Goal: Complete application form: Complete application form

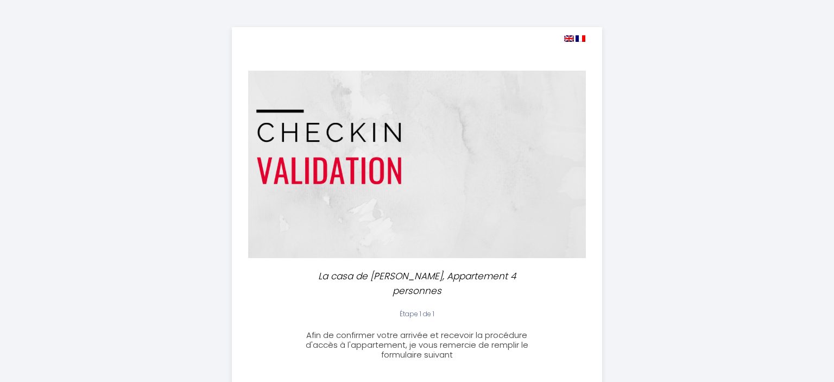
select select
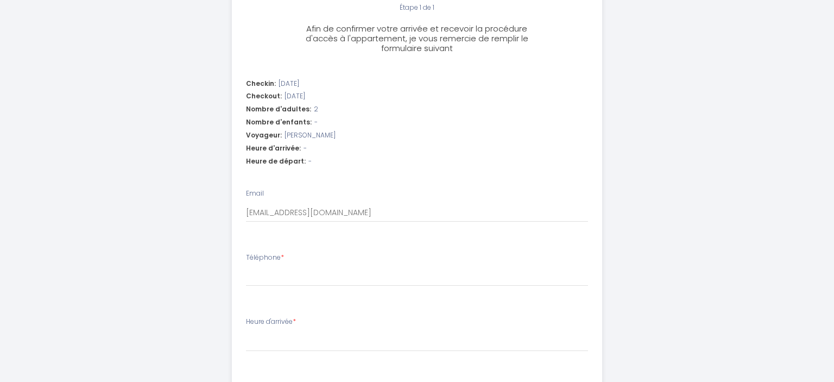
scroll to position [415, 0]
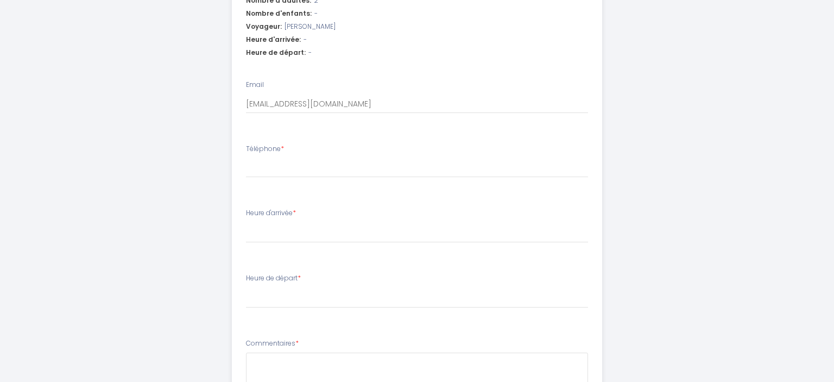
type input "0"
select select
type input "06"
select select
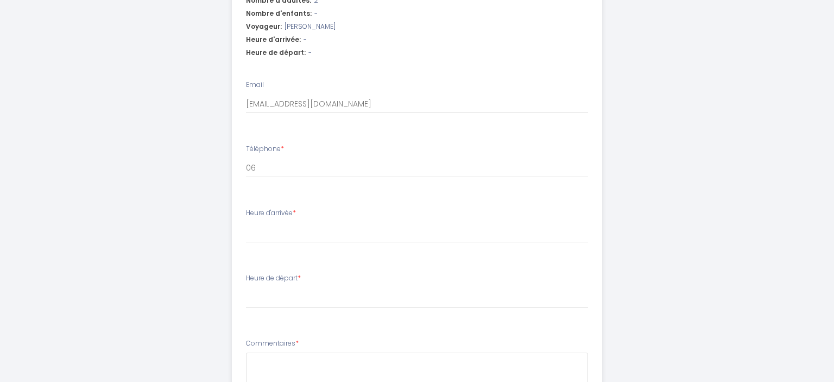
select select
type input "066"
select select
type input "0661"
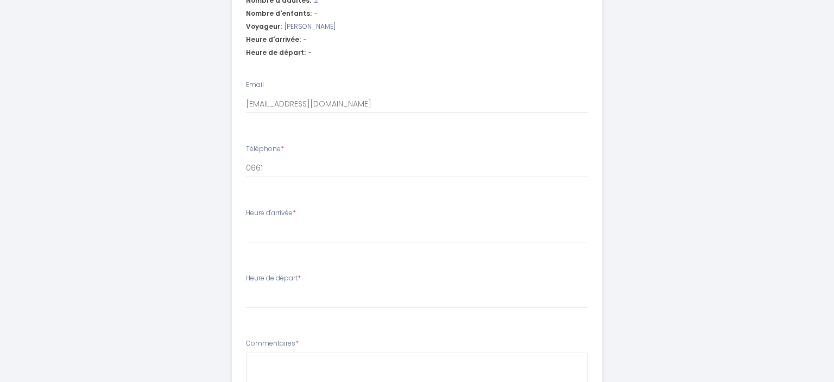
select select
type input "06618"
select select
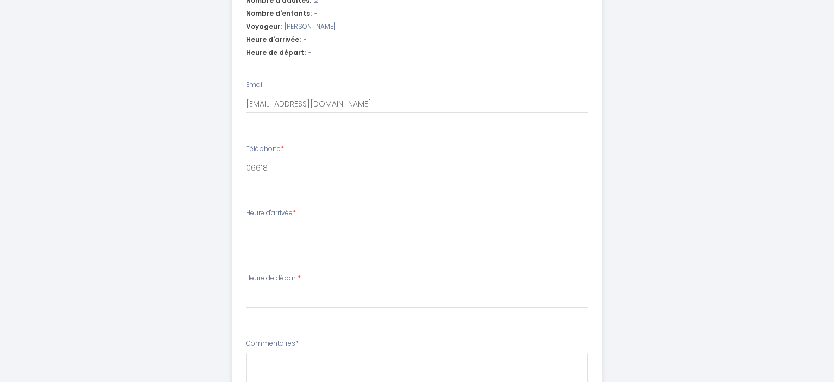
type input "066182"
select select
type input "0661820"
select select
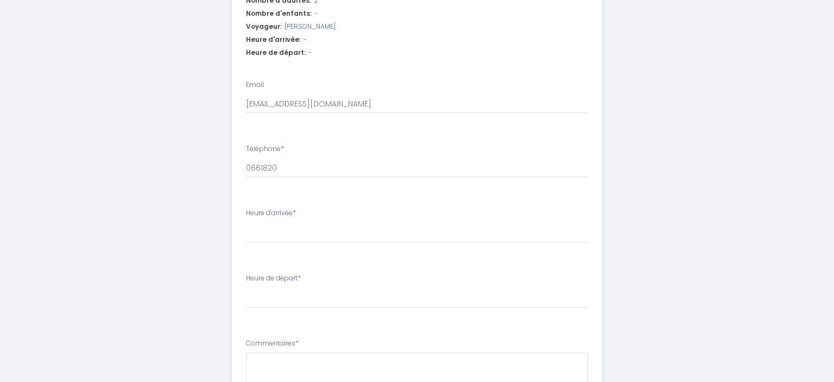
select select
type input "06618208"
select select
type input "066182082"
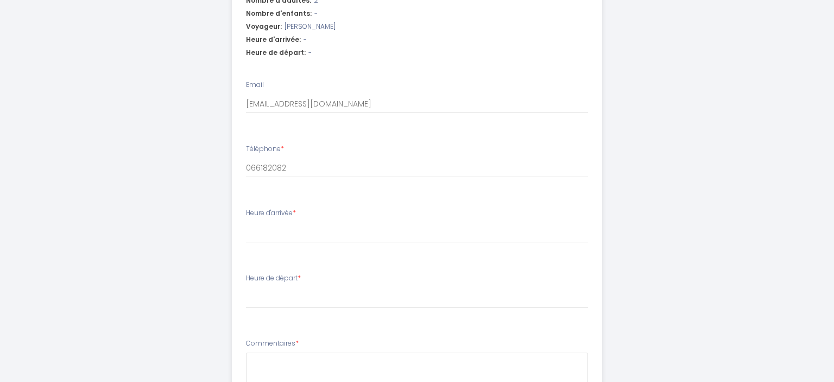
select select
type input "0661820825"
select select
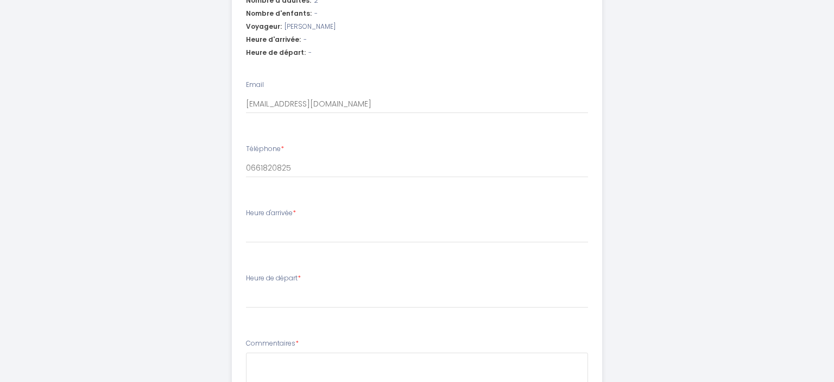
type input "0661820825"
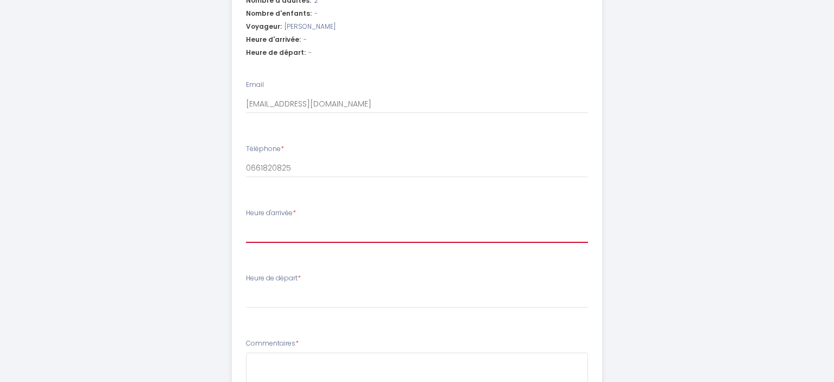
select select "15:00"
click option "15:00" at bounding box center [0, 0] width 0 height 0
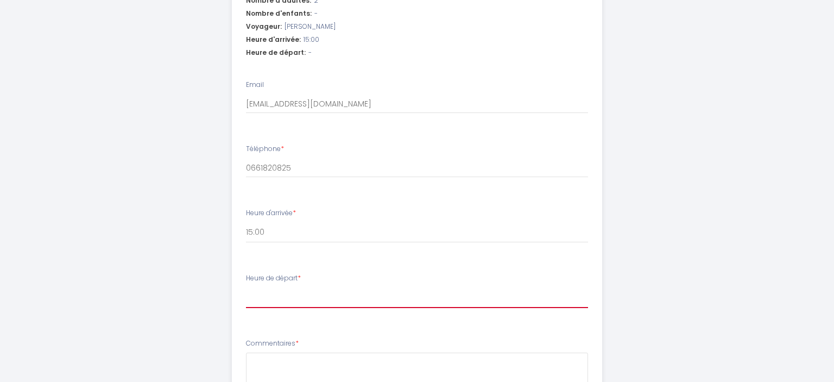
click at [246, 287] on select "00:00 00:30 01:00 01:30 02:00 02:30 03:00 03:30 04:00 04:30 05:00 05:30 06:00 0…" at bounding box center [417, 297] width 343 height 21
select select "10:00"
click option "10:00" at bounding box center [0, 0] width 0 height 0
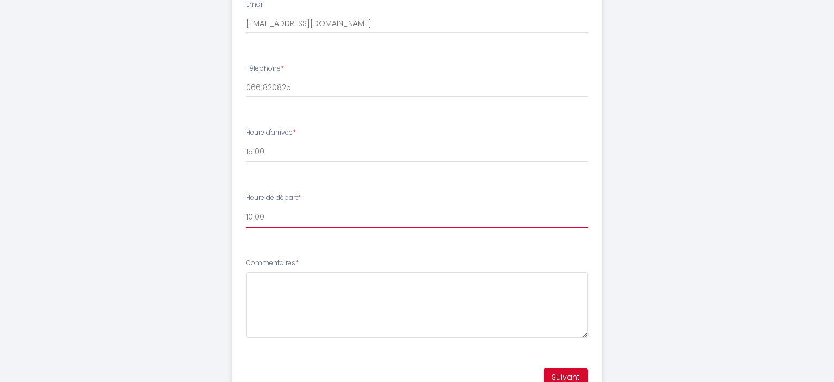
scroll to position [530, 0]
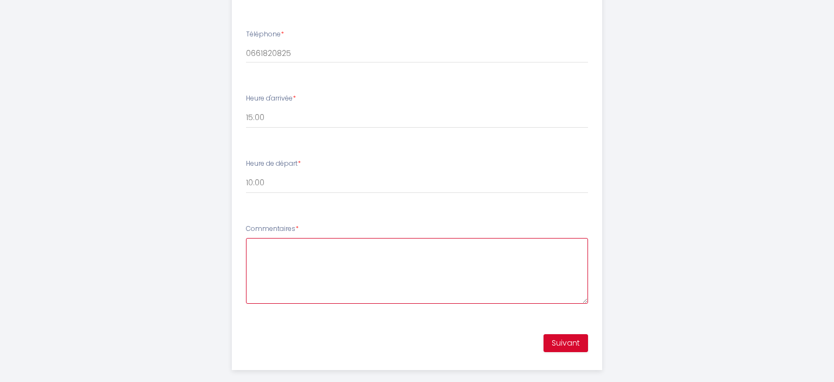
click at [299, 238] on textarea "Commentaires *" at bounding box center [417, 271] width 343 height 66
type textarea "Si possible arrivée à 13h ? [GEOGRAPHIC_DATA]."
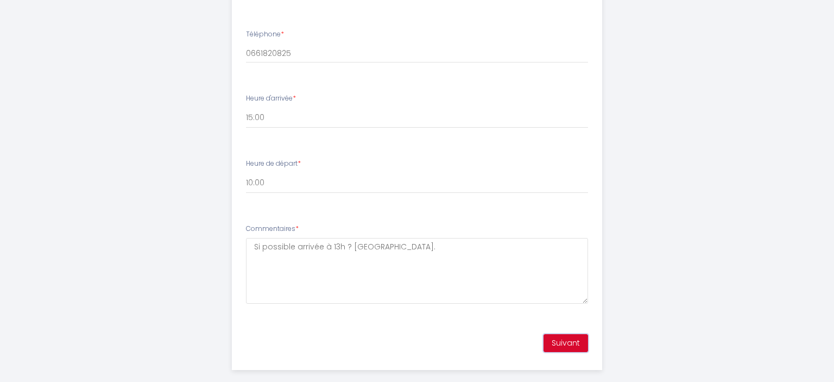
click at [561, 334] on button "Suivant" at bounding box center [566, 343] width 45 height 18
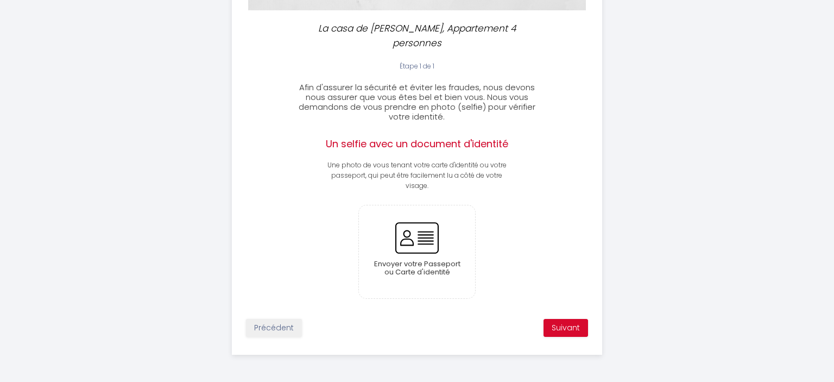
scroll to position [199, 0]
